Goal: Task Accomplishment & Management: Use online tool/utility

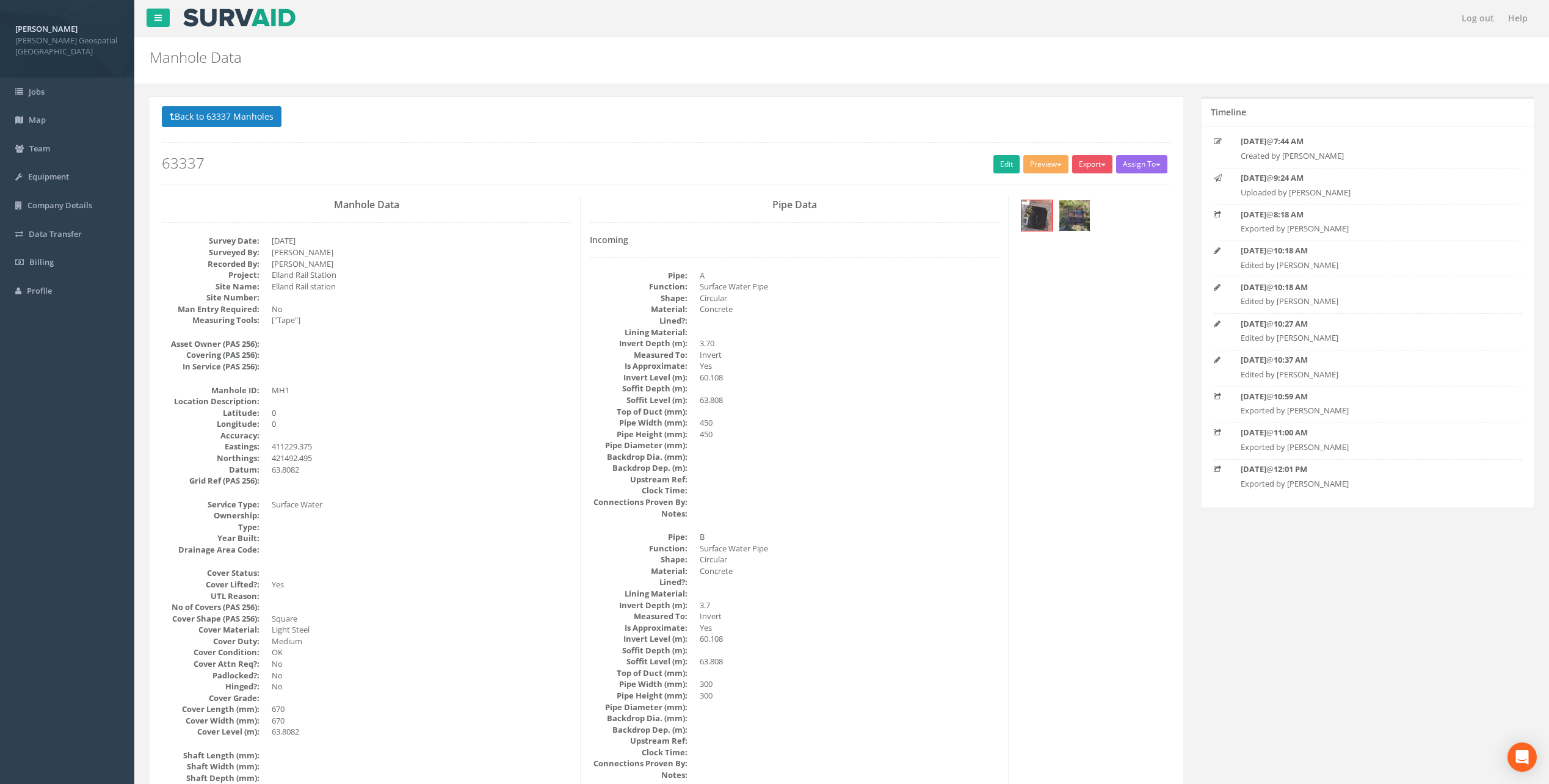
click at [1076, 218] on img at bounding box center [1075, 215] width 30 height 30
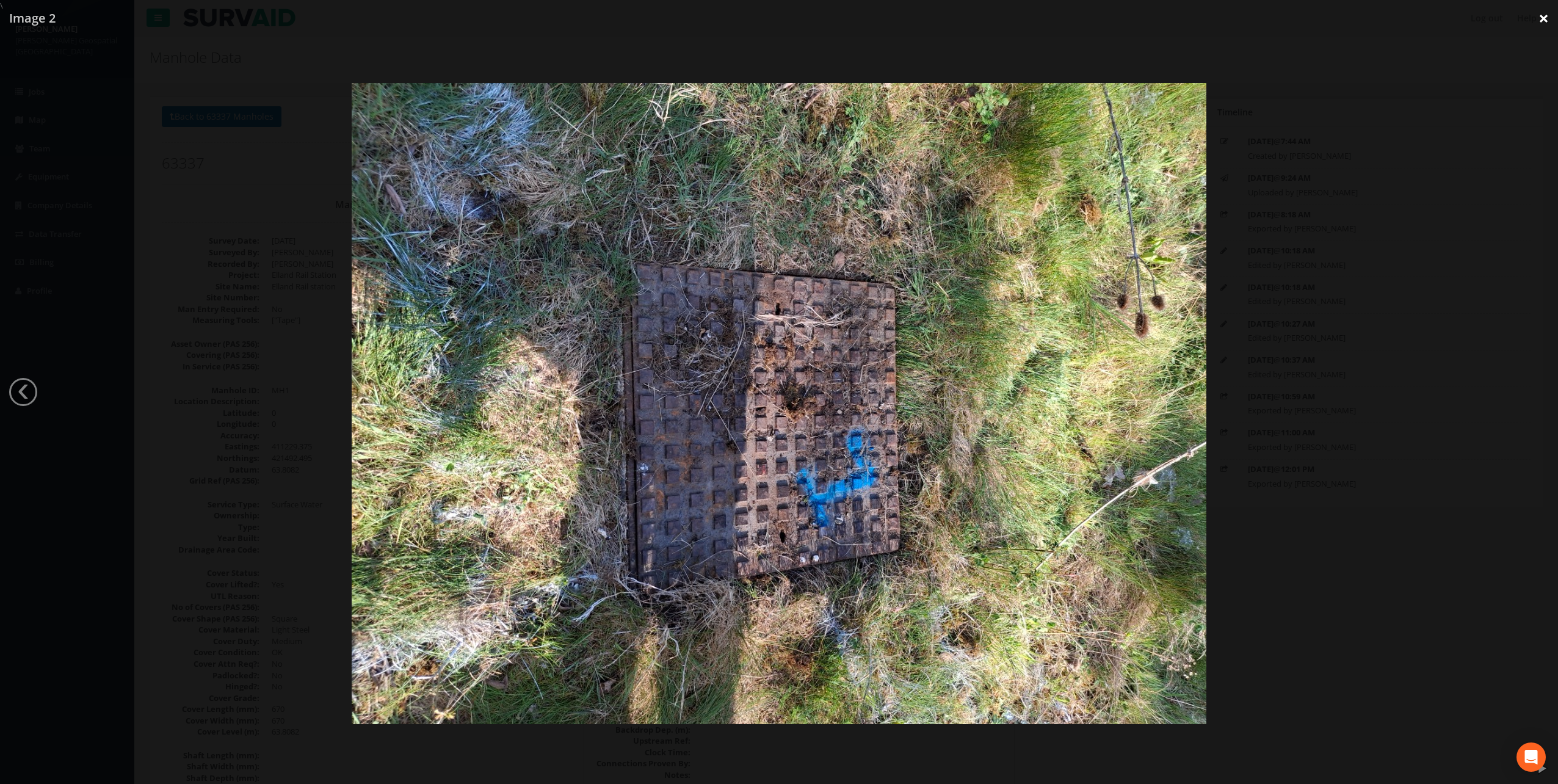
click at [1542, 15] on link "×" at bounding box center [1544, 18] width 29 height 37
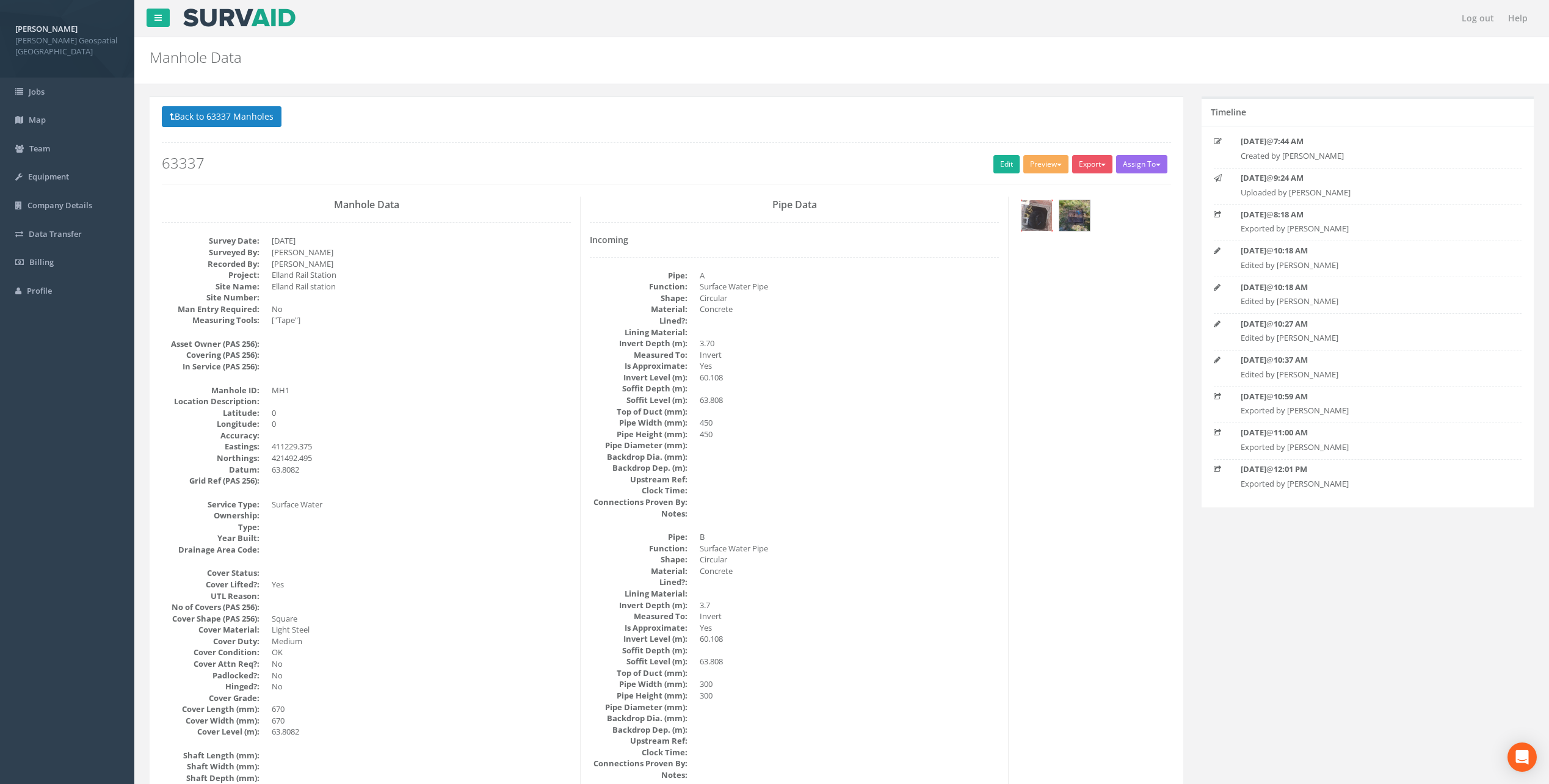
click at [1034, 222] on img at bounding box center [1036, 215] width 30 height 30
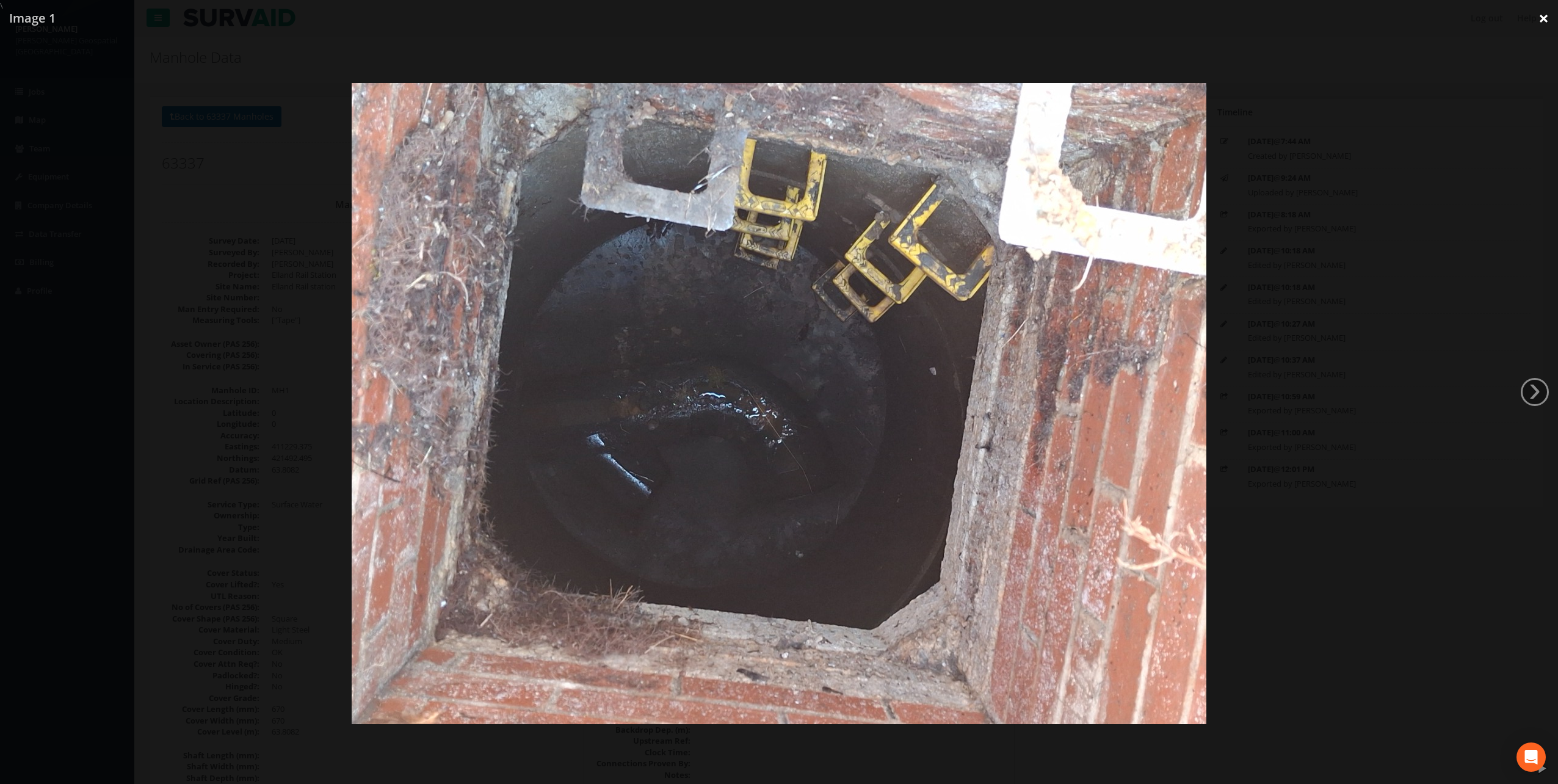
click at [1548, 21] on link "×" at bounding box center [1544, 18] width 29 height 37
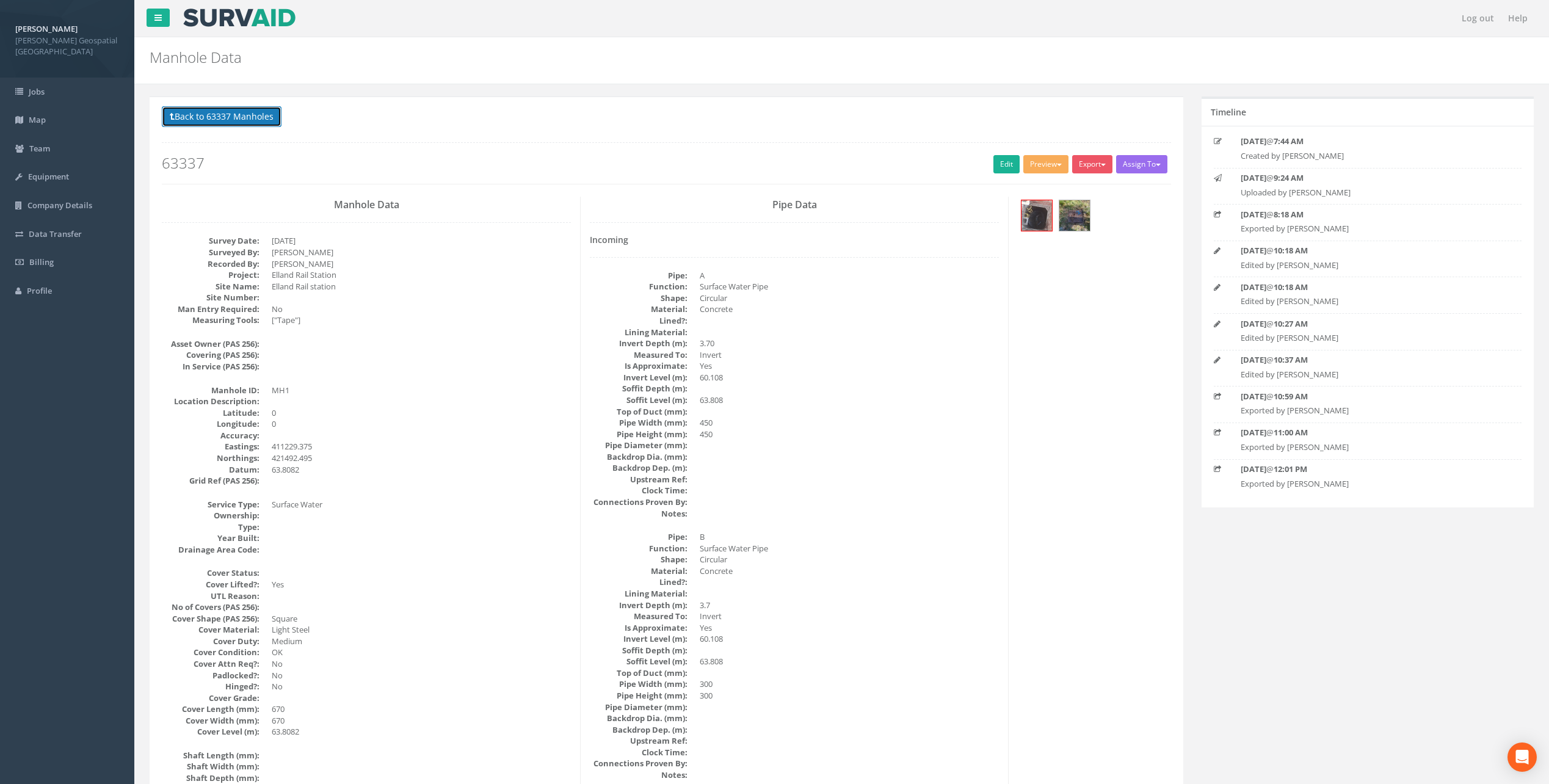
click at [176, 118] on button "Back to 63337 Manholes" at bounding box center [222, 116] width 120 height 21
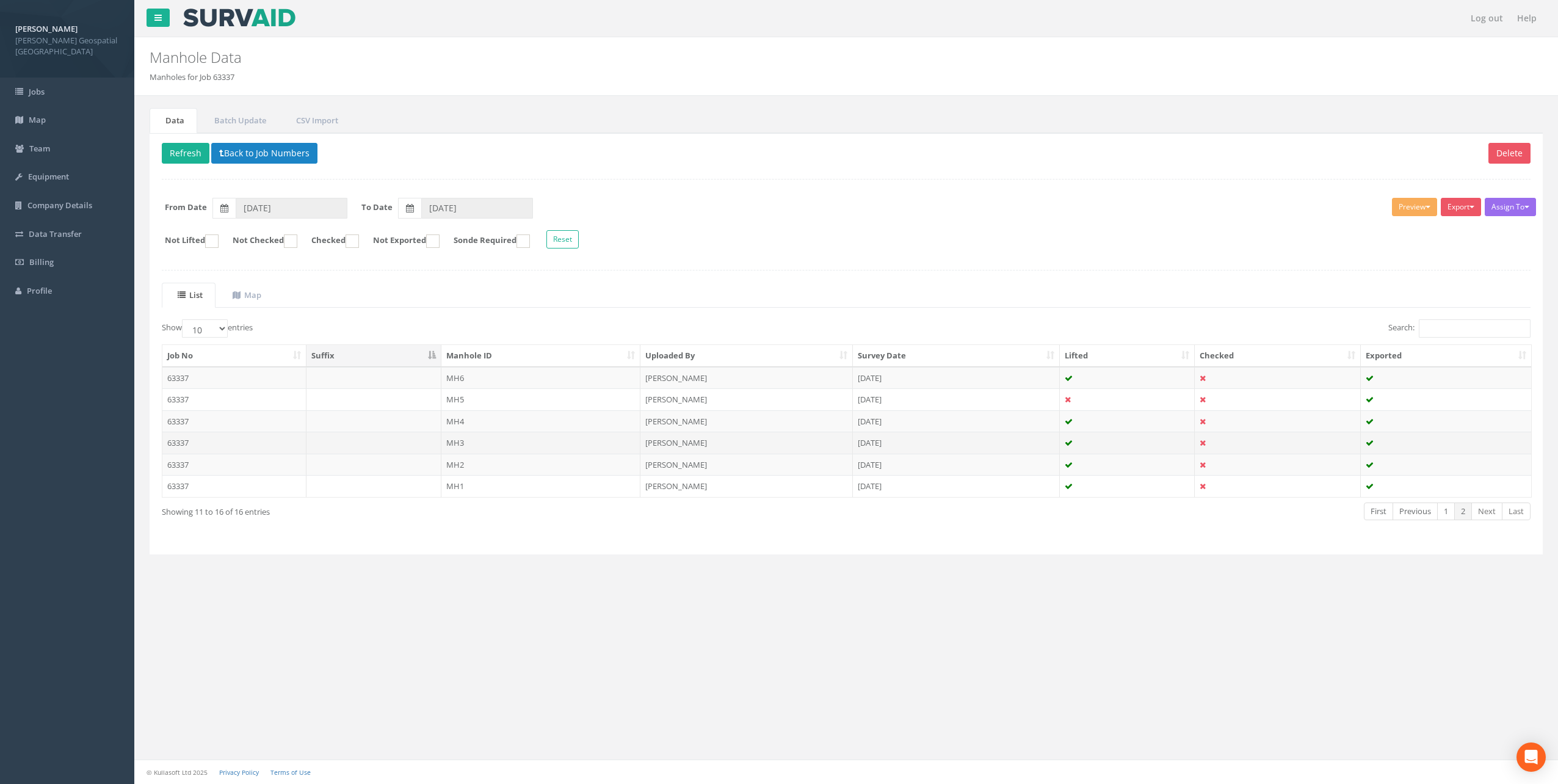
click at [252, 446] on td "63337" at bounding box center [234, 442] width 144 height 22
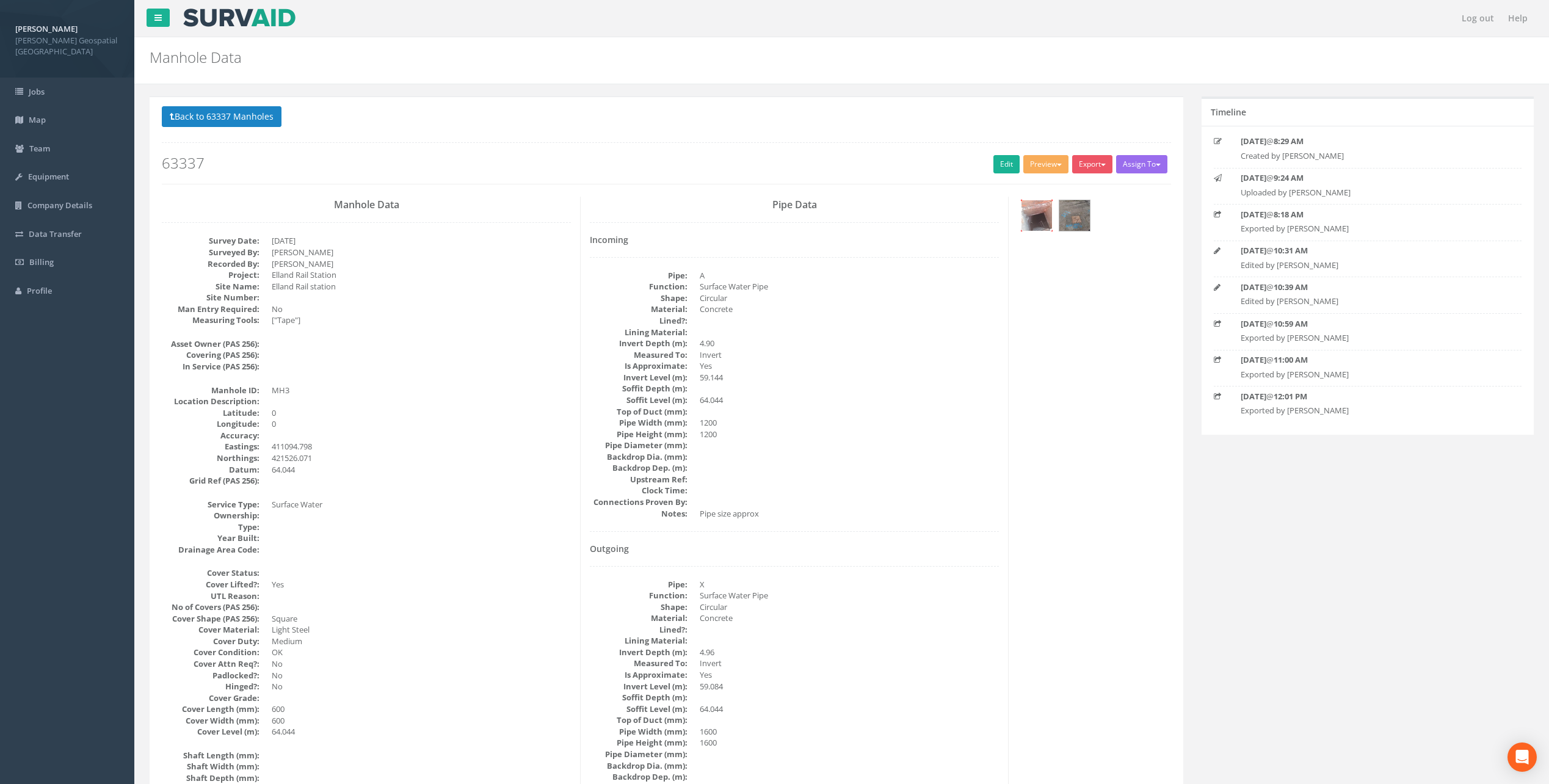
click at [1040, 208] on img at bounding box center [1036, 215] width 30 height 30
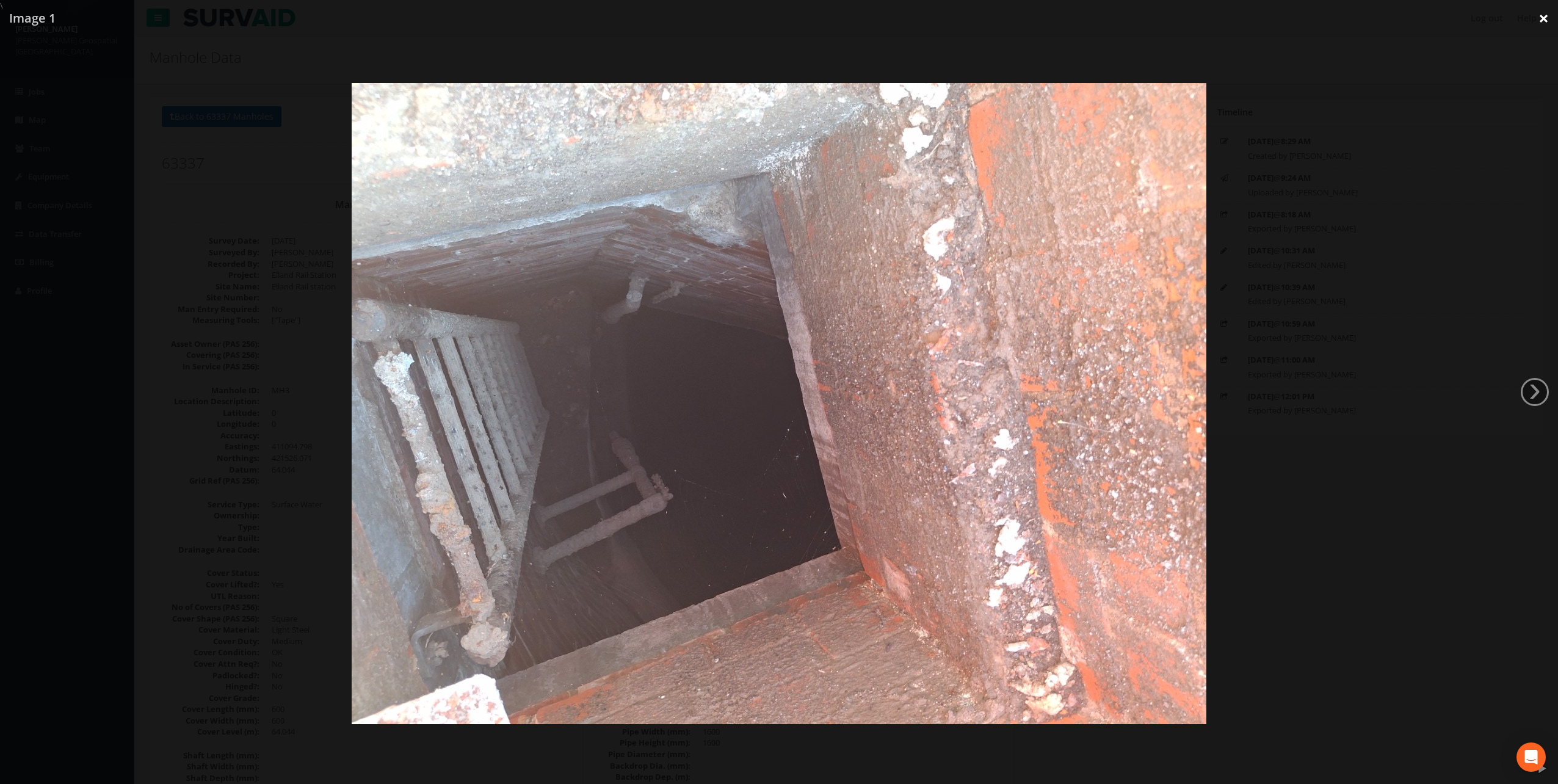
click at [1546, 13] on link "×" at bounding box center [1544, 18] width 29 height 37
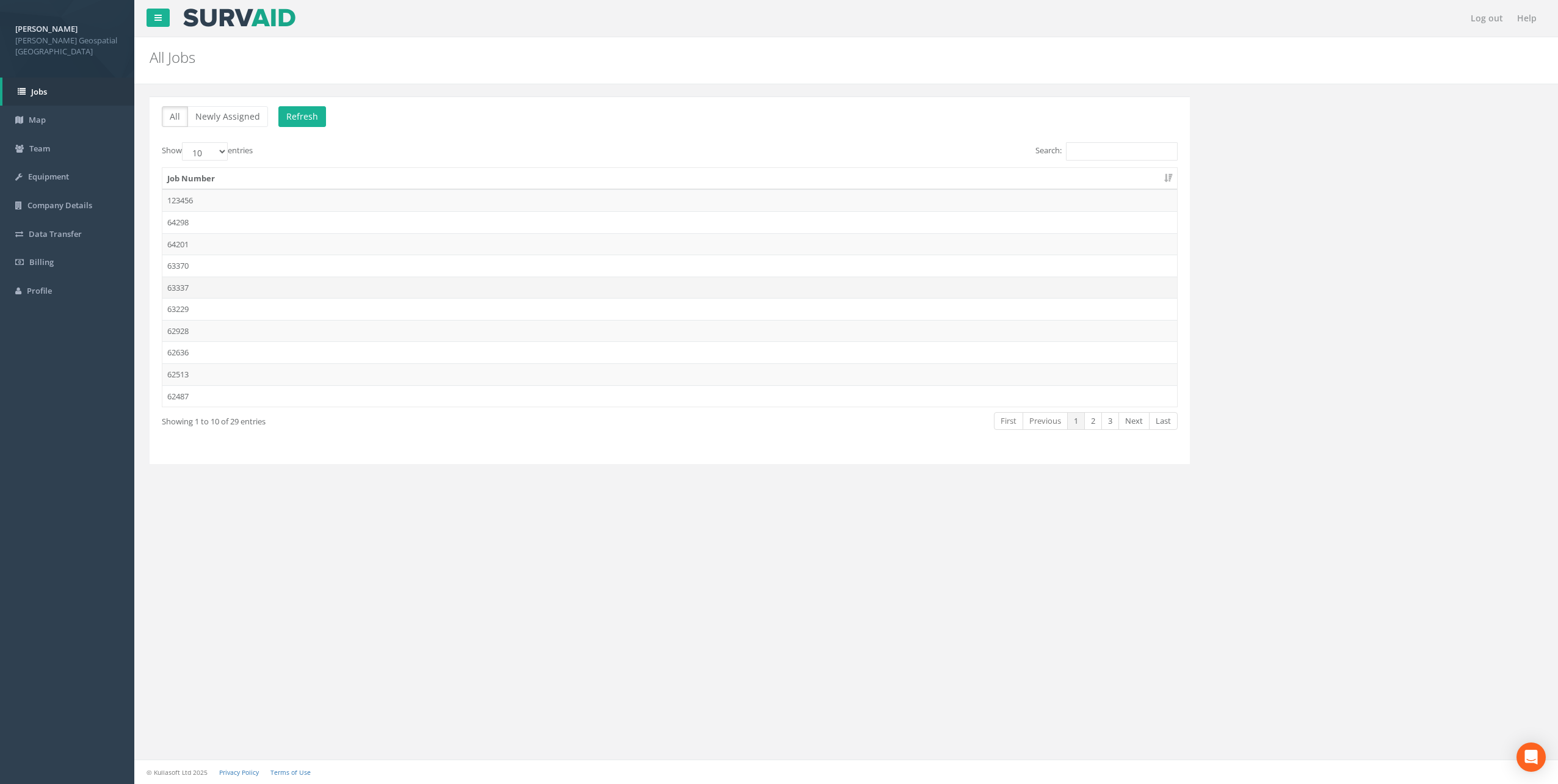
click at [217, 288] on td "63337" at bounding box center [670, 288] width 1015 height 22
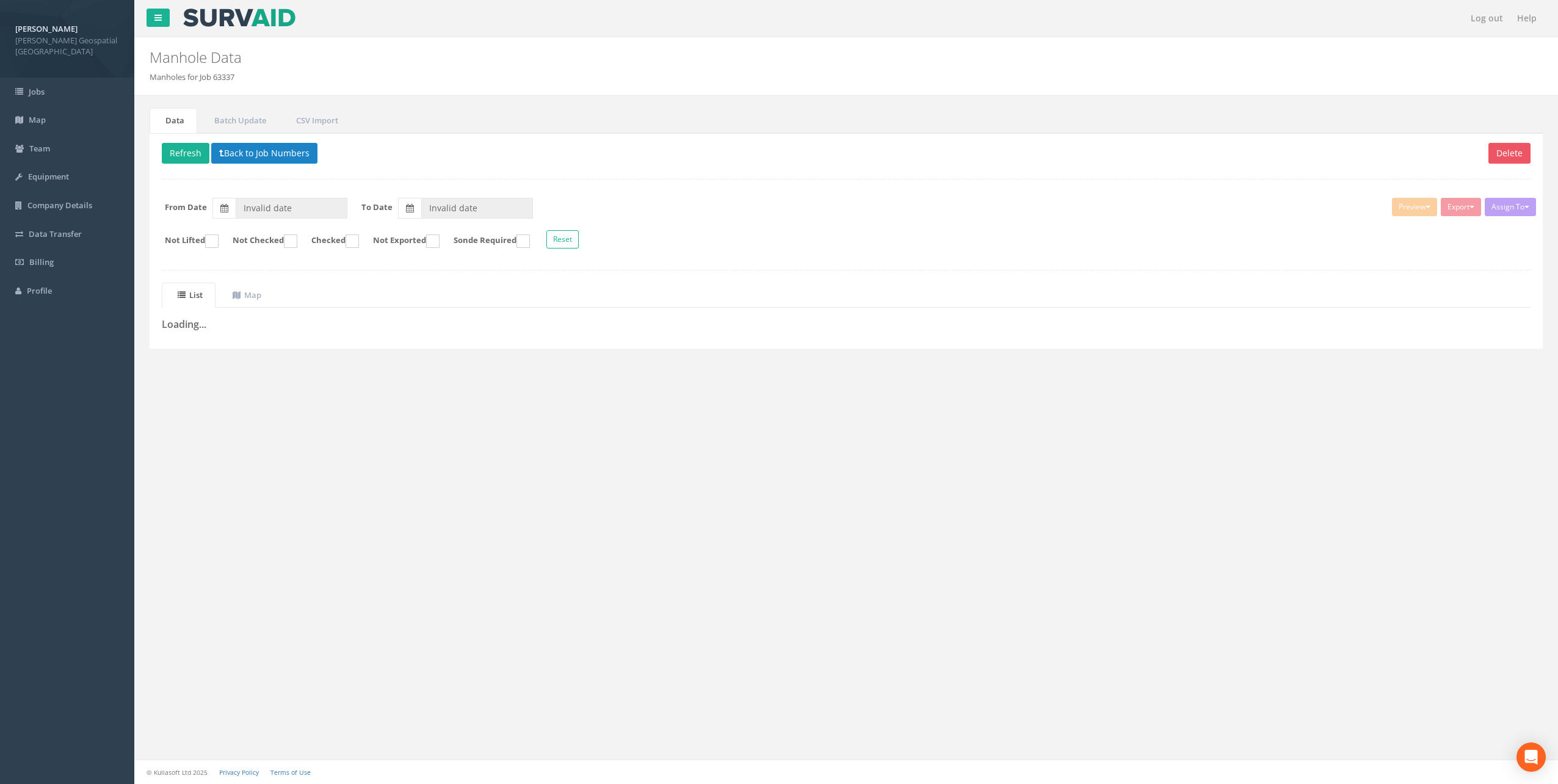
type input "[DATE]"
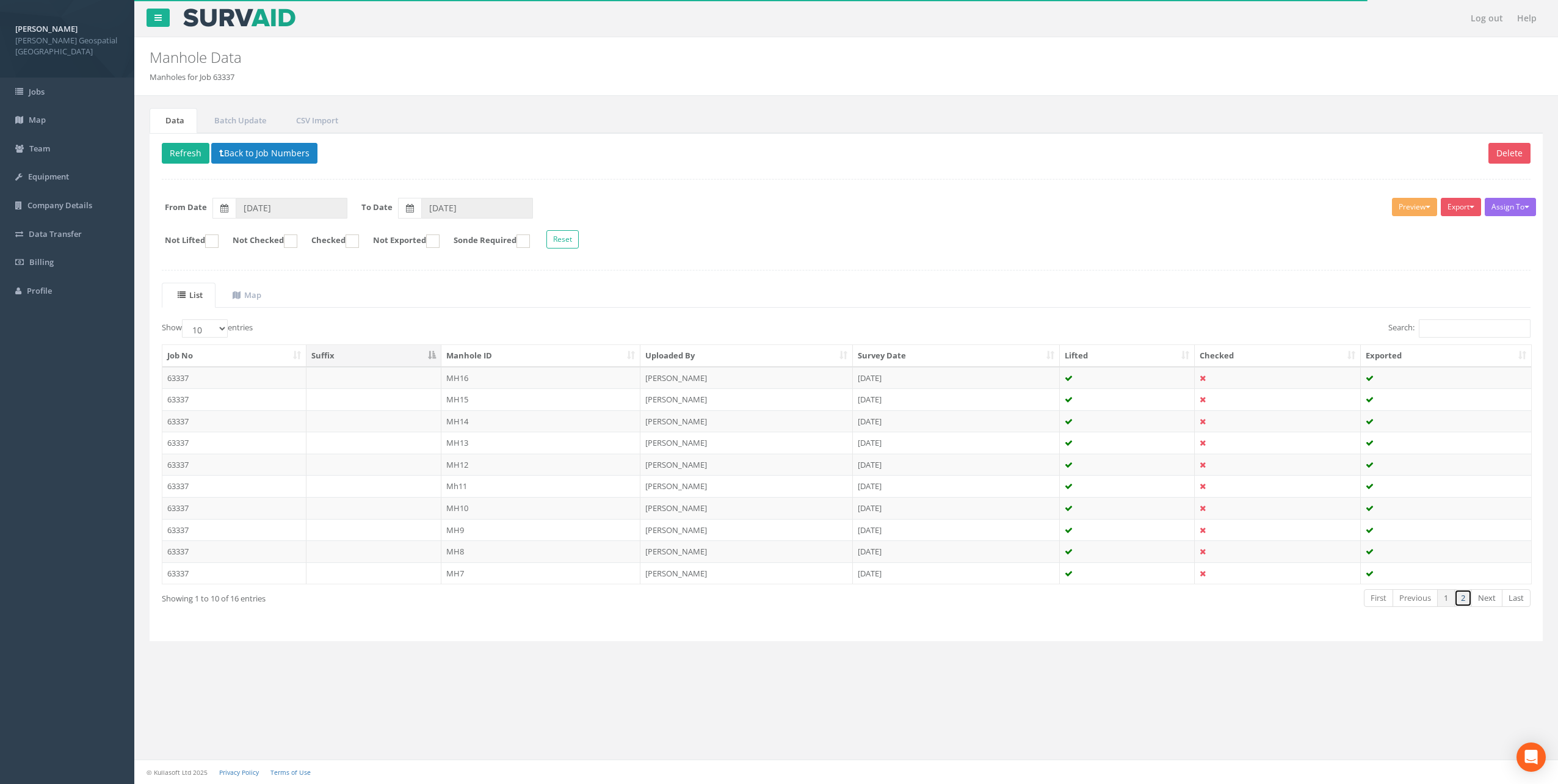
click at [1462, 596] on link "2" at bounding box center [1463, 598] width 18 height 18
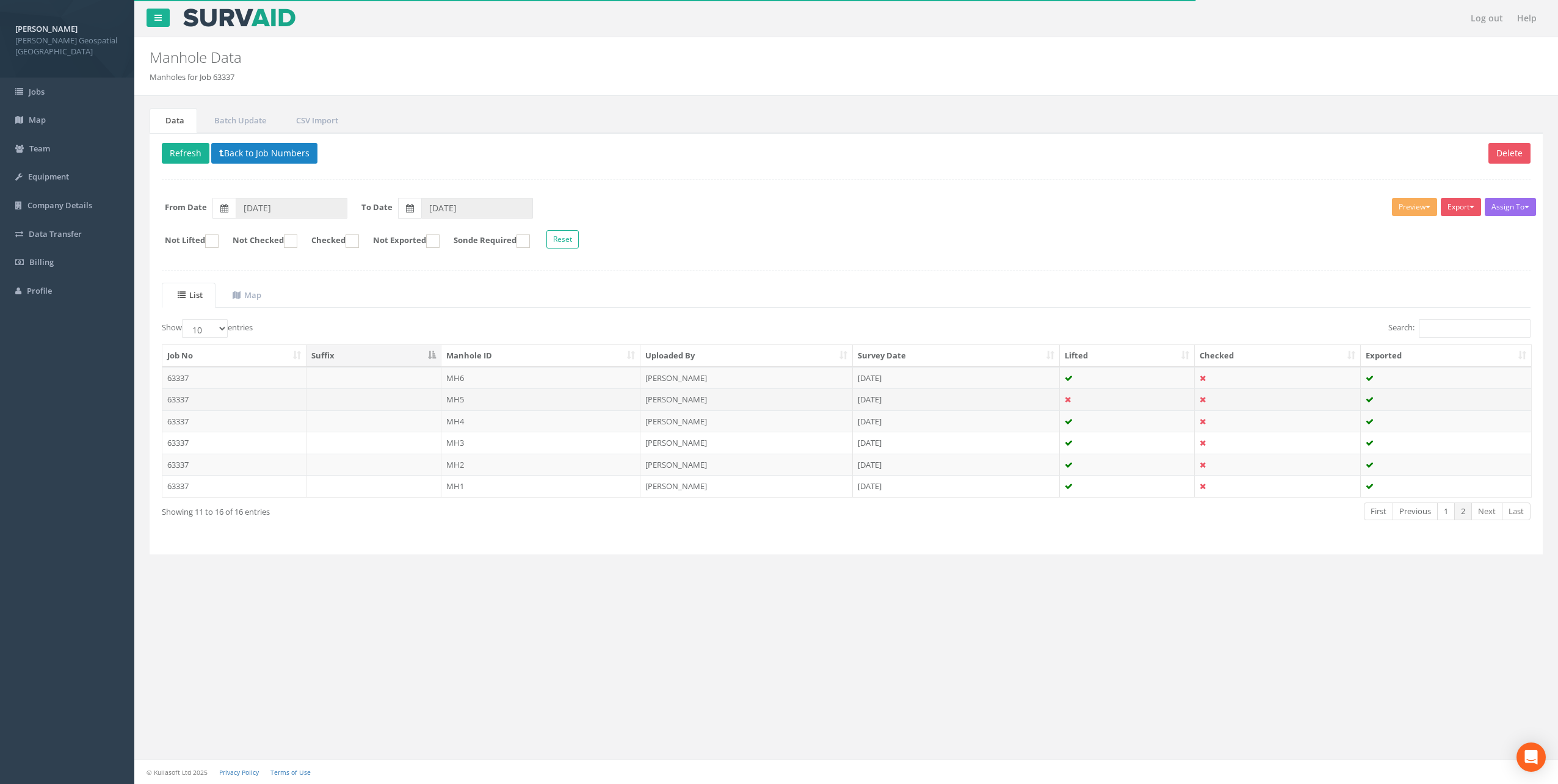
click at [502, 396] on td "MH5" at bounding box center [540, 399] width 199 height 22
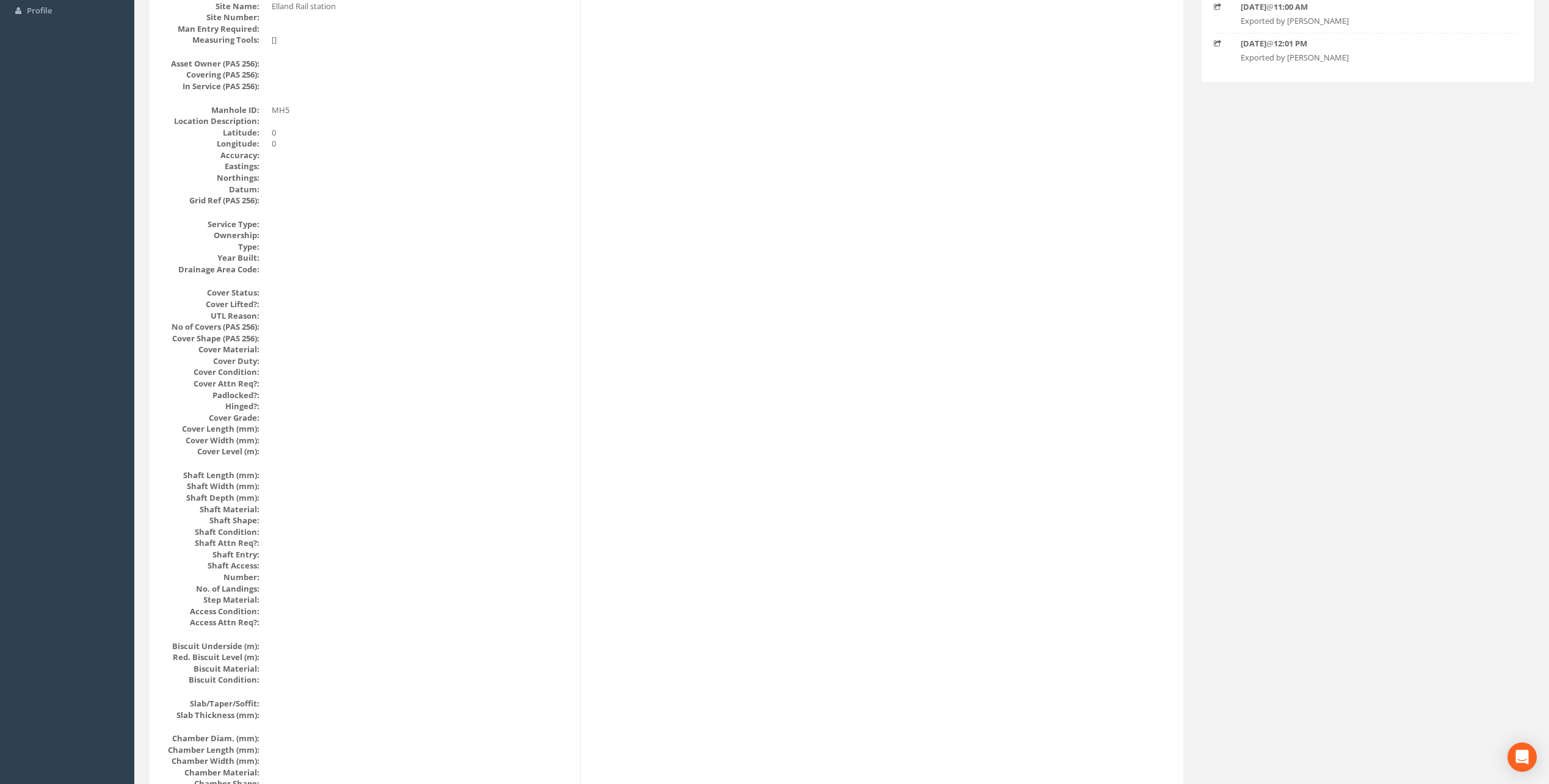
scroll to position [61, 0]
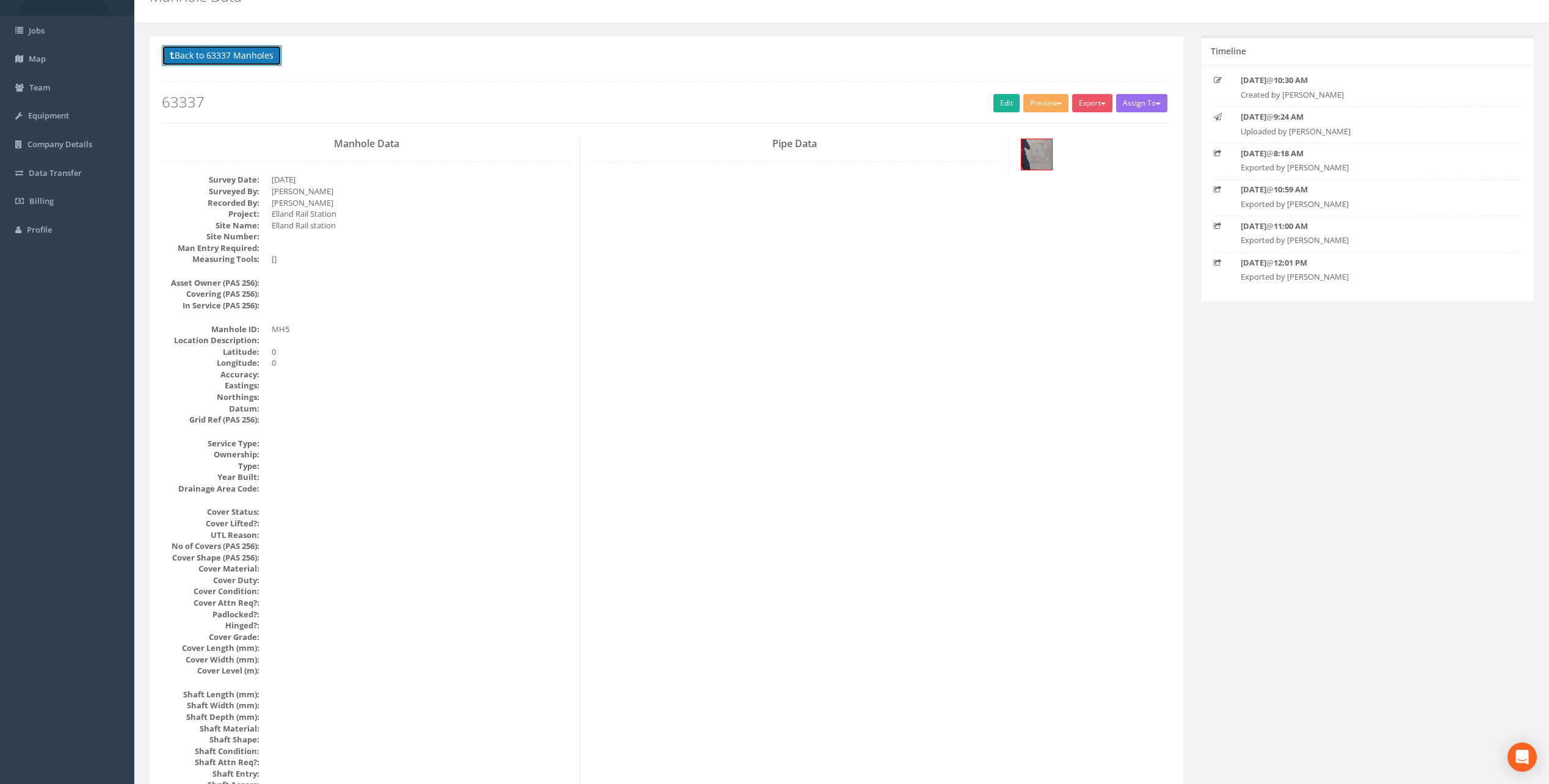
click at [221, 58] on button "Back to 63337 Manholes" at bounding box center [222, 55] width 120 height 21
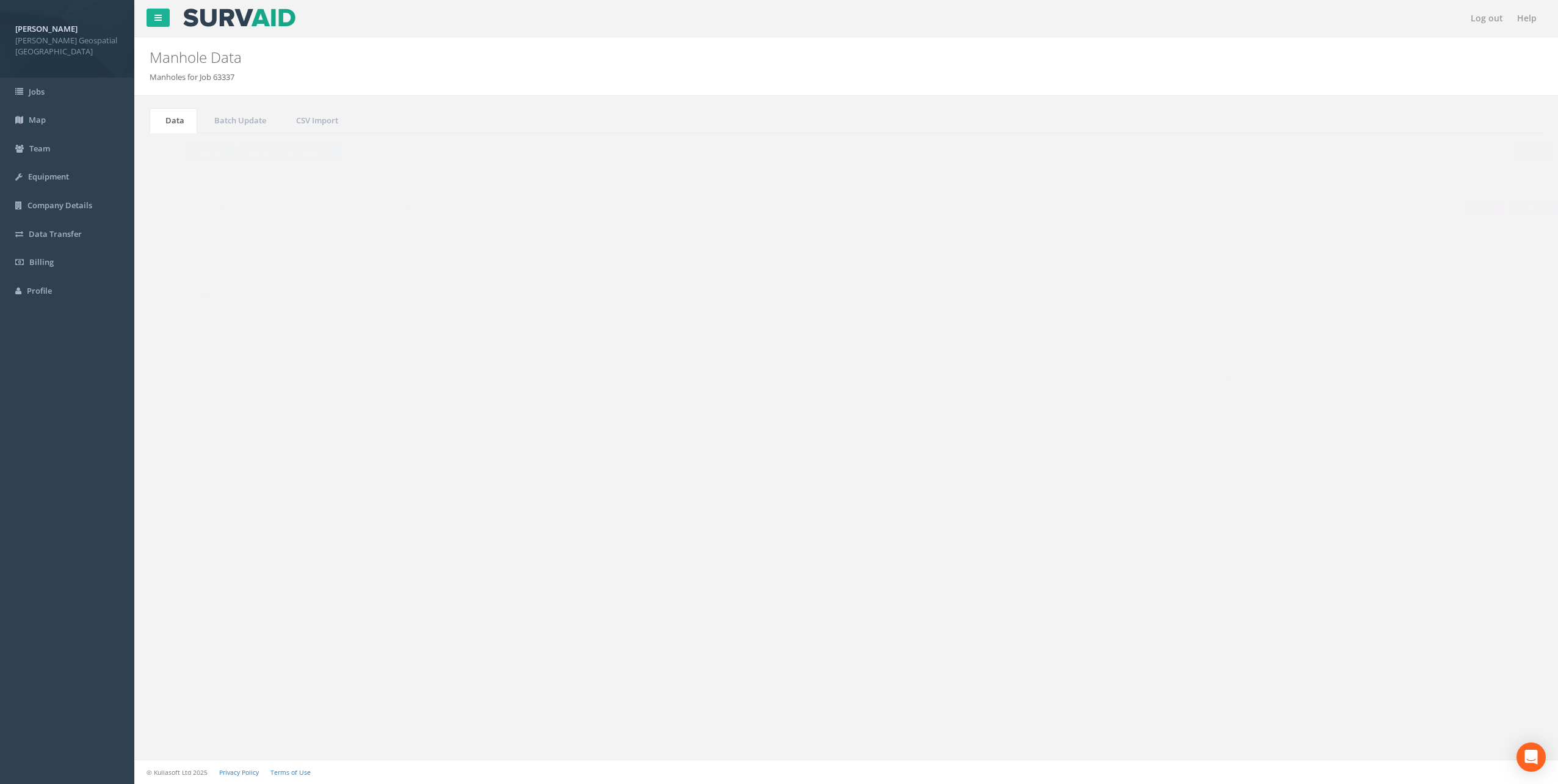
click at [209, 437] on td "63337" at bounding box center [234, 442] width 144 height 22
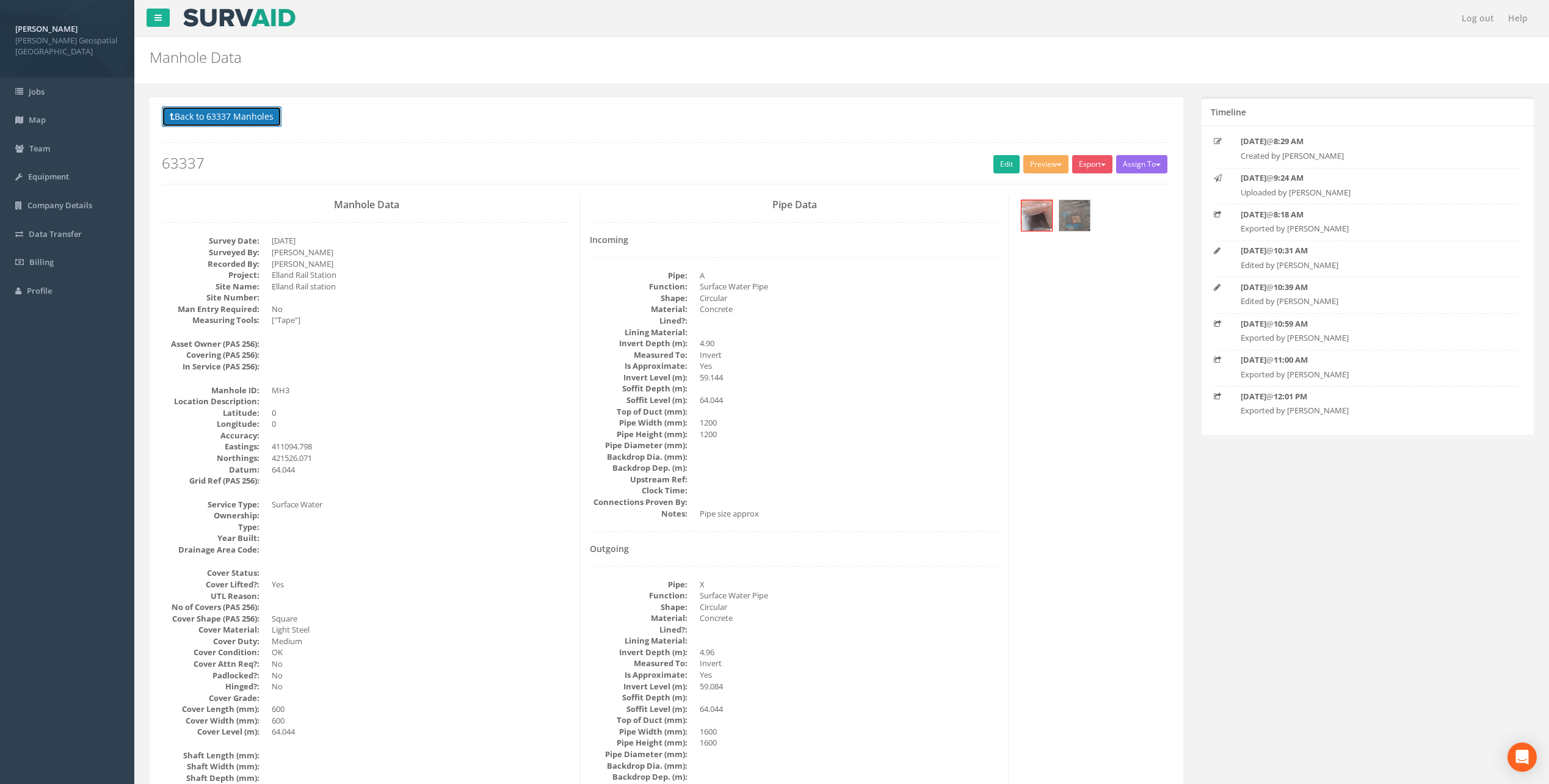
click at [208, 121] on button "Back to 63337 Manholes" at bounding box center [222, 116] width 120 height 21
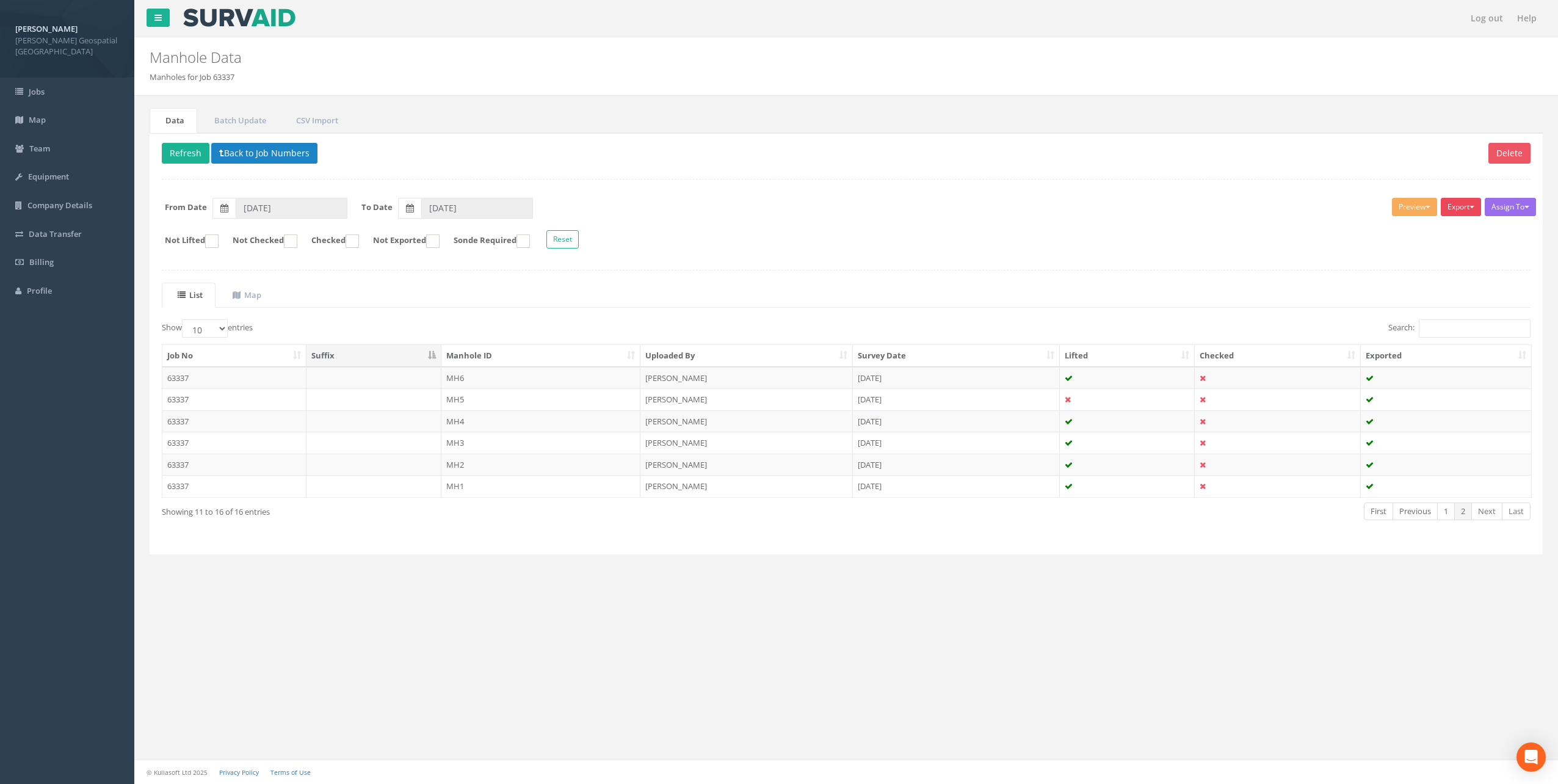
click at [1470, 208] on span "button" at bounding box center [1471, 206] width 4 height 3
click at [1302, 311] on div "List Map Show 10 25 50 100 entries Search: Job No Suffix Manhole ID Uploaded By…" at bounding box center [846, 412] width 1369 height 259
click at [1446, 511] on link "1" at bounding box center [1446, 512] width 18 height 18
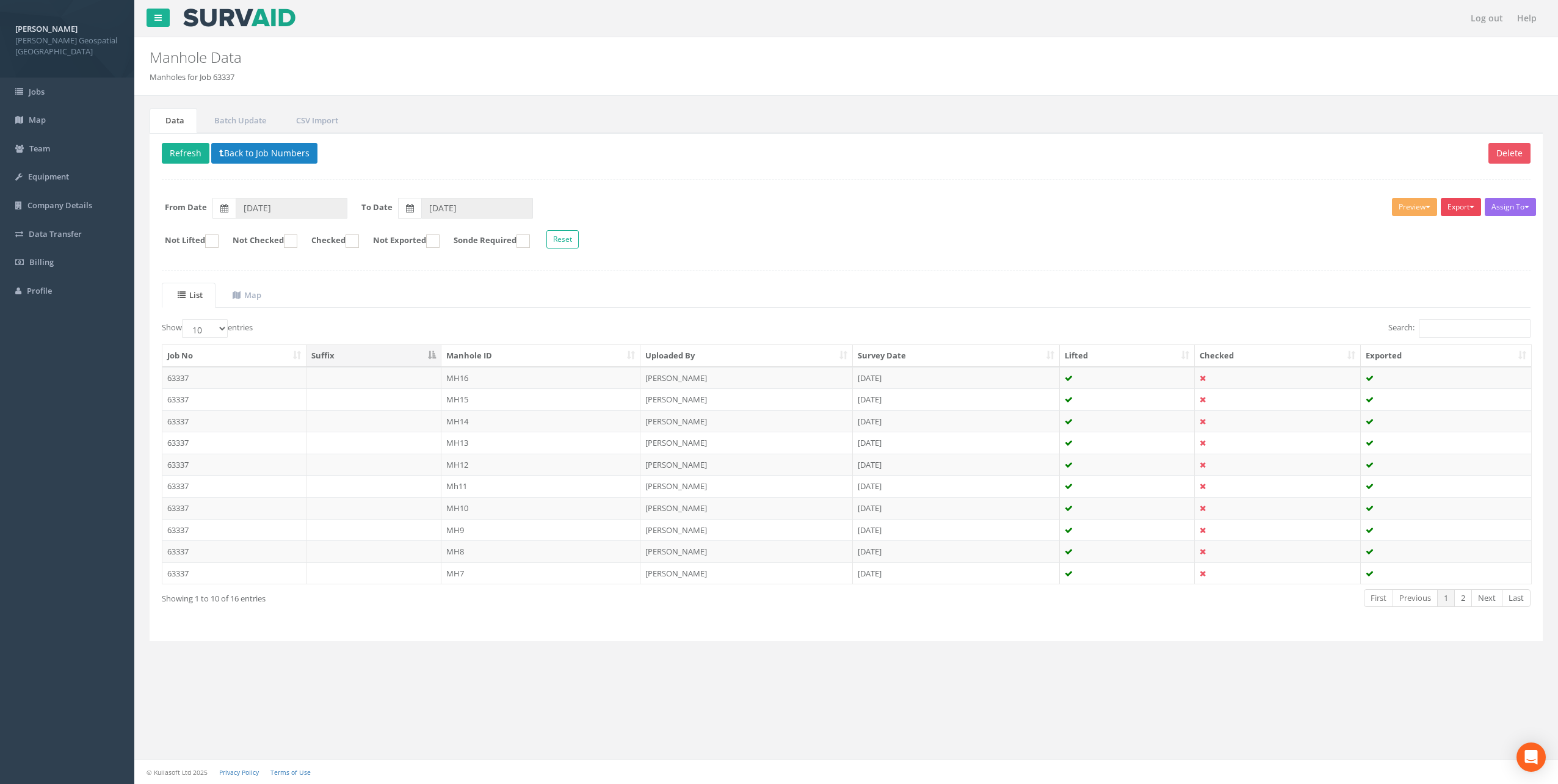
click at [1453, 214] on button "Export" at bounding box center [1461, 206] width 40 height 19
click at [1420, 230] on link "[PERSON_NAME] Manhole" at bounding box center [1425, 231] width 113 height 19
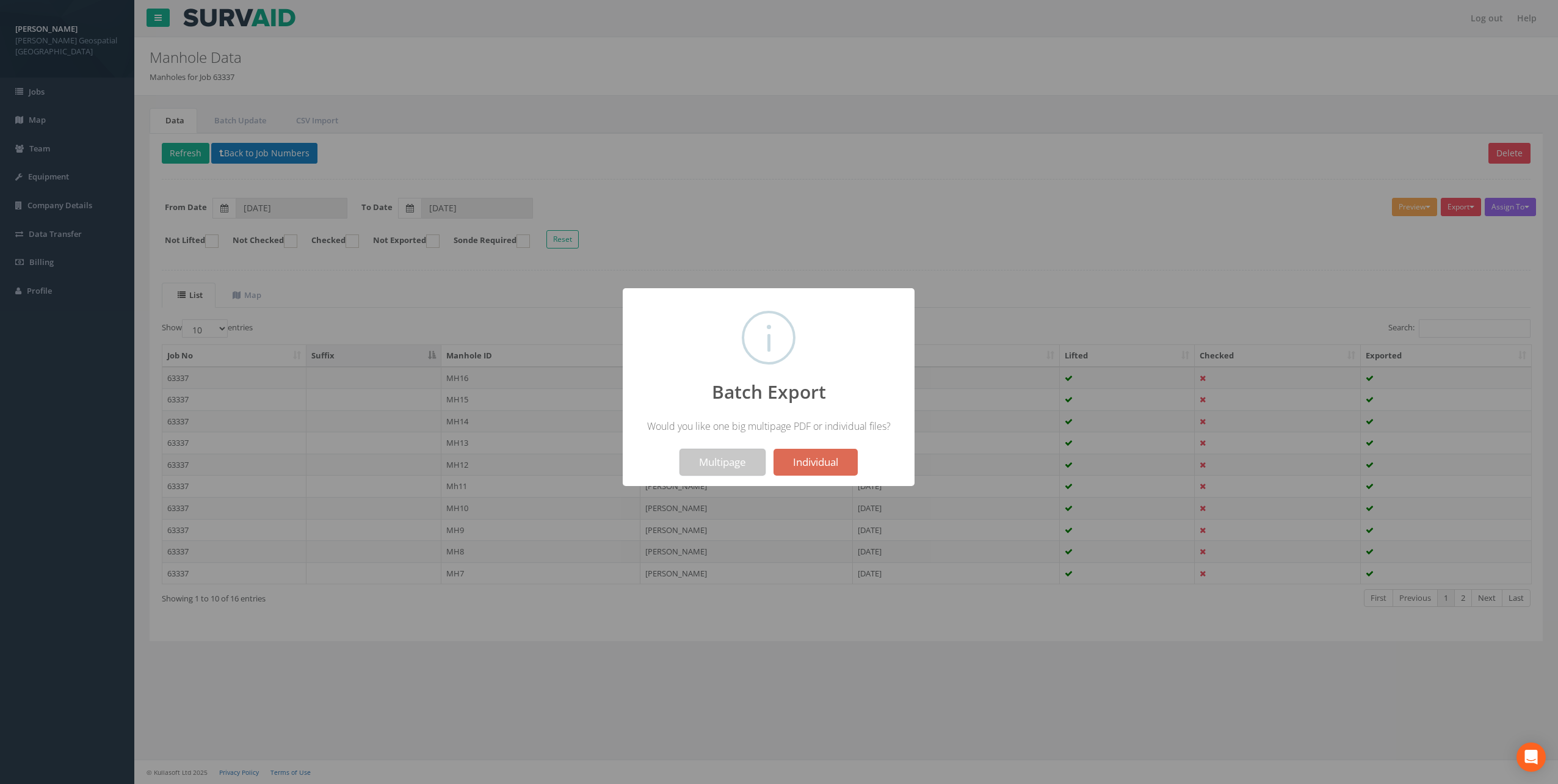
click at [713, 462] on button "Multipage" at bounding box center [723, 462] width 86 height 27
